Goal: Register for event/course

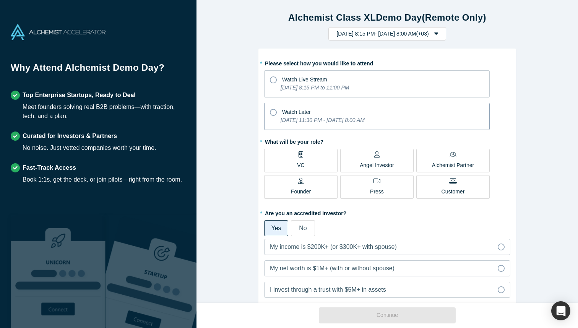
click at [288, 120] on icon "[DATE] 11:30 PM - [DATE] 8:00 AM" at bounding box center [323, 120] width 84 height 6
click at [0, 0] on input "Watch Later [DATE] 11:30 PM - [DATE] 8:00 AM" at bounding box center [0, 0] width 0 height 0
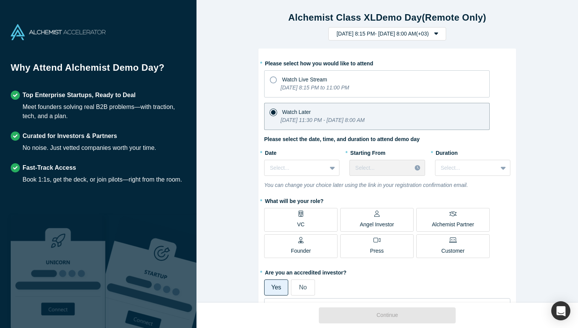
click at [297, 219] on label "VC" at bounding box center [300, 220] width 73 height 24
click at [0, 0] on input "VC" at bounding box center [0, 0] width 0 height 0
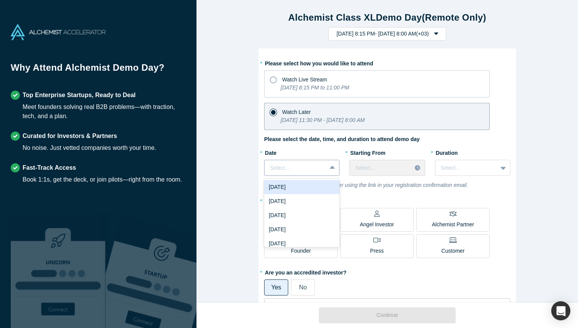
click at [304, 171] on div at bounding box center [295, 168] width 51 height 10
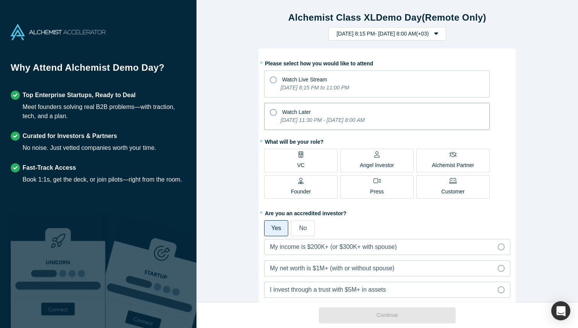
click at [274, 113] on icon at bounding box center [273, 112] width 7 height 7
click at [0, 0] on input "Watch Later [DATE] 11:30 PM - [DATE] 8:00 AM" at bounding box center [0, 0] width 0 height 0
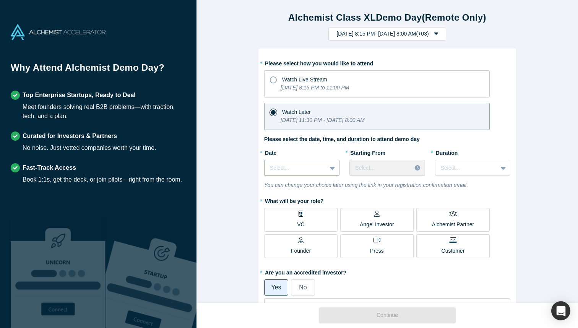
click at [301, 169] on div at bounding box center [295, 168] width 51 height 10
